Goal: Navigation & Orientation: Go to known website

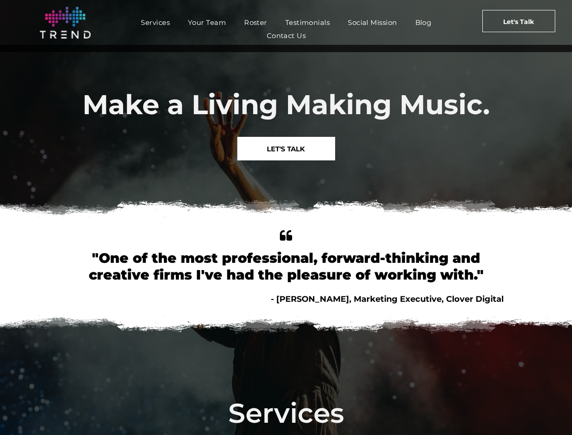
click at [286, 217] on img at bounding box center [286, 209] width 572 height 35
